Goal: Check status: Check status

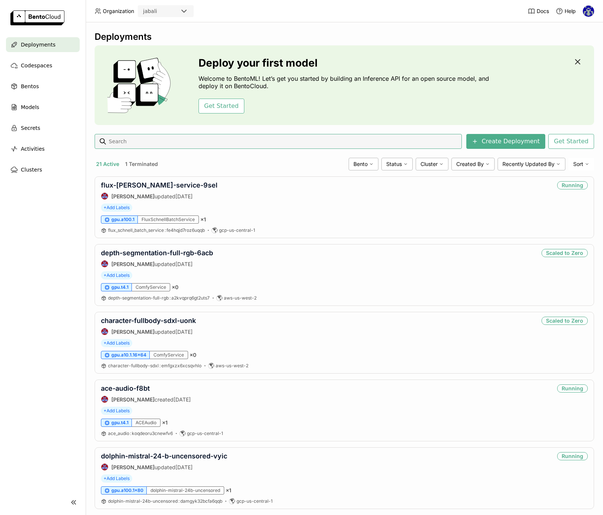
click at [577, 60] on icon "button" at bounding box center [577, 61] width 9 height 9
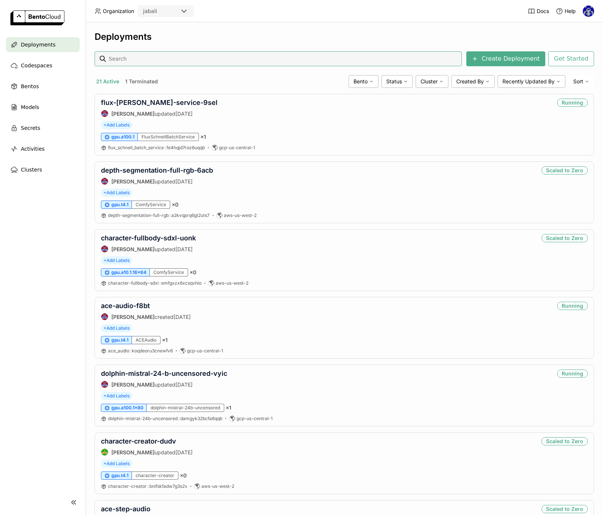
click at [125, 61] on input at bounding box center [283, 59] width 351 height 12
type input "flux-[PERSON_NAME]"
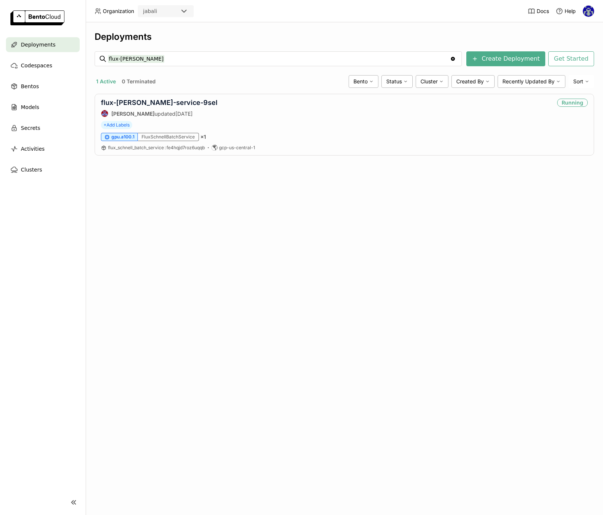
click at [62, 256] on nav "Deployments Codespaces Bentos Models Secrets Activities Clusters" at bounding box center [43, 259] width 86 height 444
click at [130, 104] on link "flux-[PERSON_NAME]-service-9sel" at bounding box center [159, 103] width 117 height 8
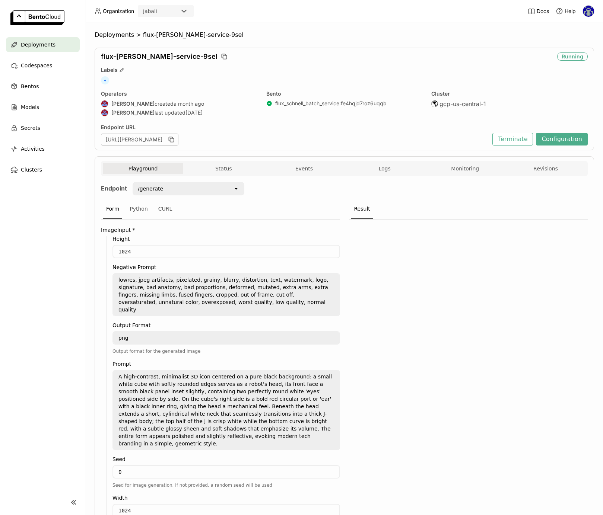
scroll to position [42, 0]
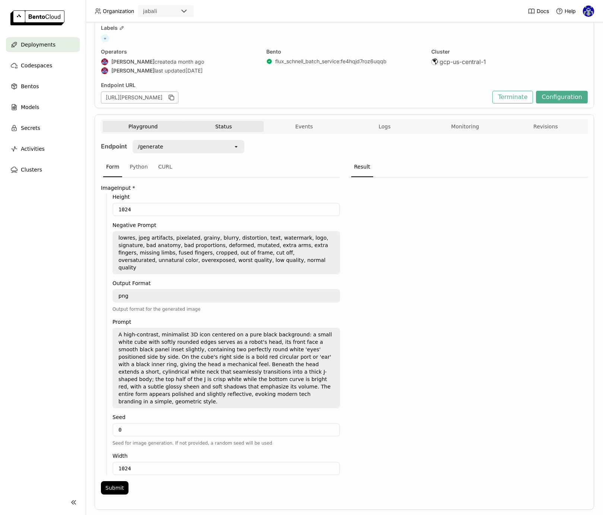
click at [213, 124] on button "Status" at bounding box center [223, 126] width 80 height 11
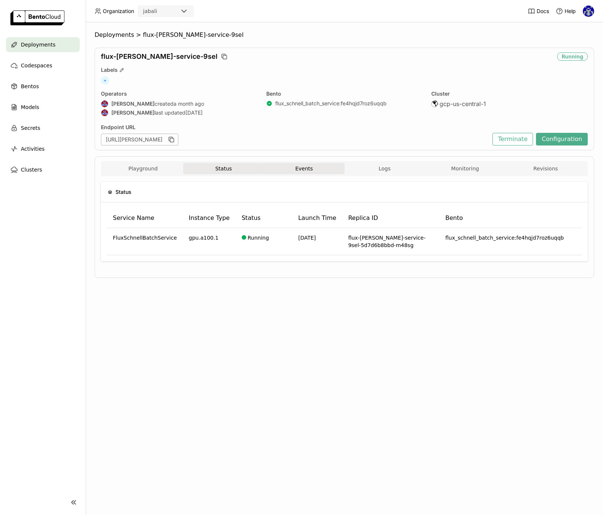
click at [323, 166] on button "Events" at bounding box center [304, 168] width 80 height 11
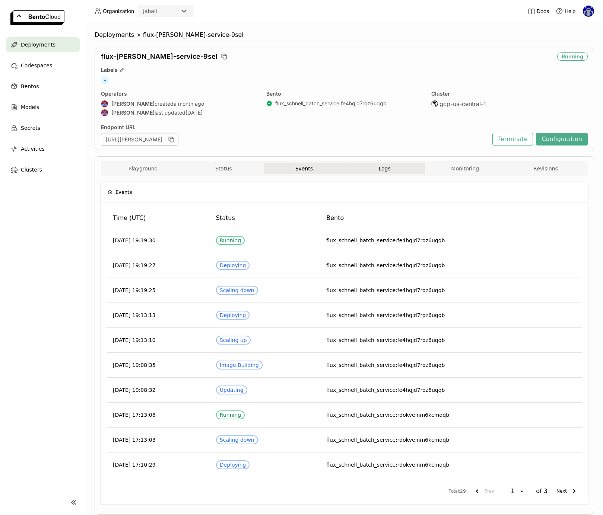
click at [391, 166] on button "Logs" at bounding box center [385, 168] width 80 height 11
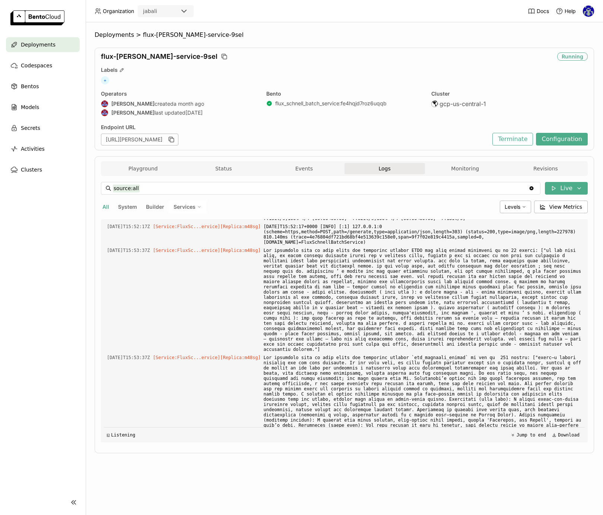
scroll to position [2701, 0]
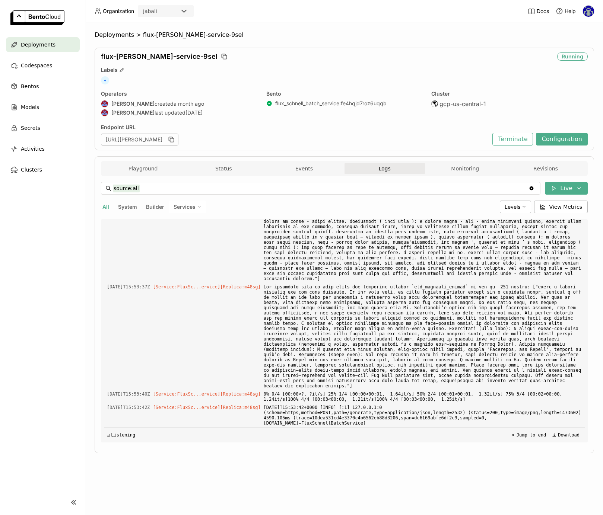
click at [485, 175] on div "Playground Status Events Logs Monitoring Revisions" at bounding box center [344, 169] width 483 height 13
click at [478, 167] on button "Monitoring" at bounding box center [465, 168] width 80 height 11
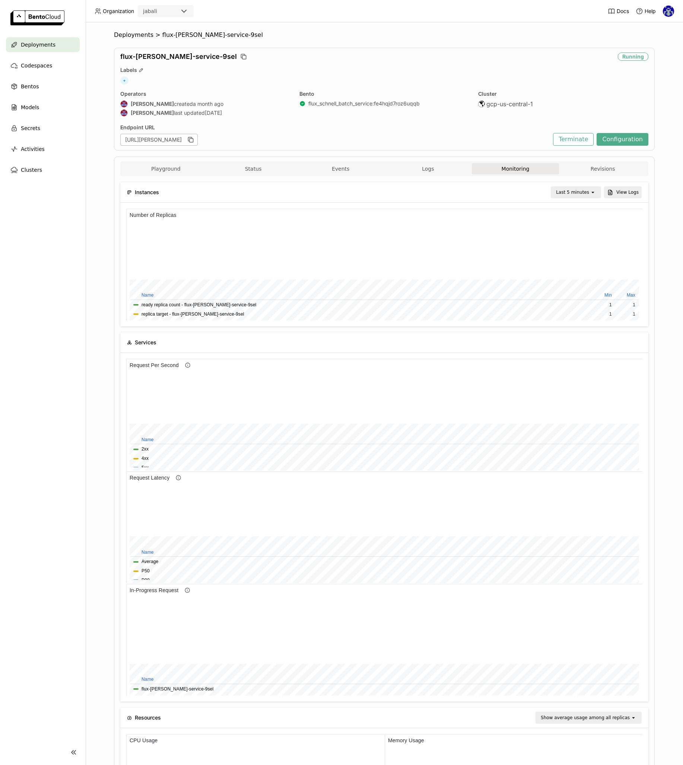
scroll to position [112, 258]
click at [587, 189] on div "Last 5 minutes" at bounding box center [572, 191] width 33 height 7
click at [452, 188] on div "Last 5 minutes open View Logs" at bounding box center [403, 192] width 475 height 12
